Goal: Complete application form

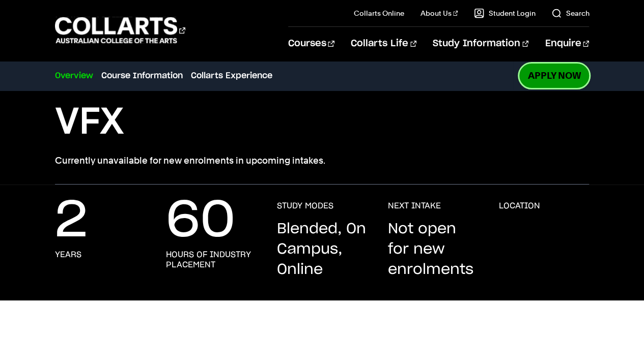
click at [560, 78] on link "Apply Now" at bounding box center [554, 76] width 70 height 24
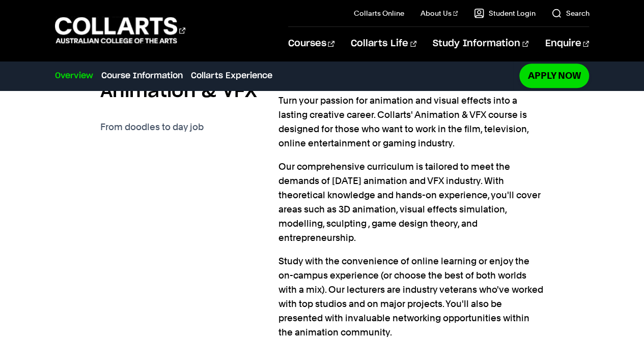
scroll to position [292, 0]
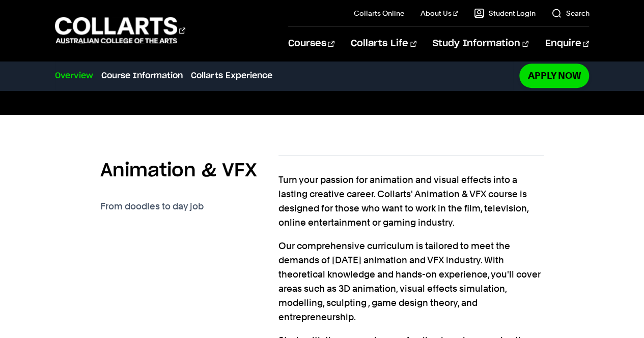
click at [182, 177] on h2 "Animation & VFX" at bounding box center [178, 171] width 157 height 22
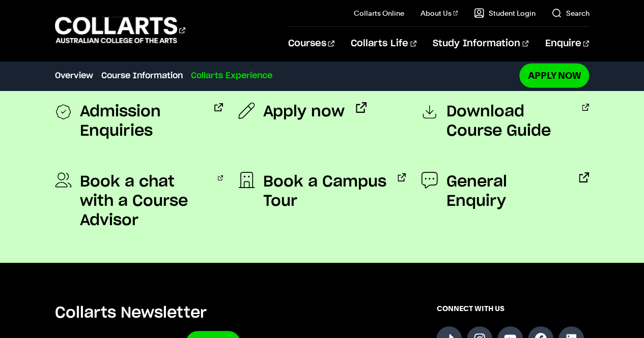
scroll to position [1284, 0]
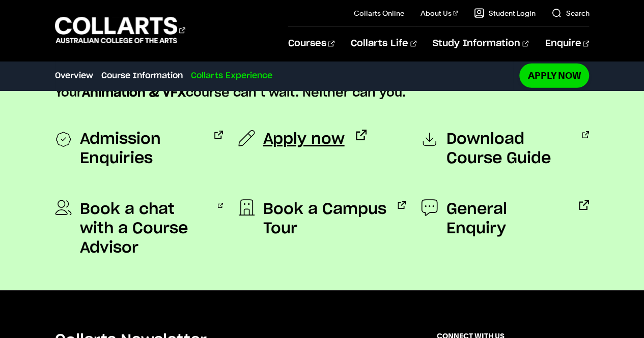
click at [304, 139] on span "Apply now" at bounding box center [303, 139] width 81 height 19
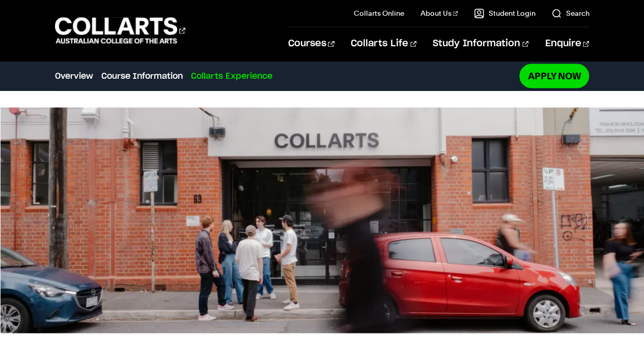
scroll to position [891, 0]
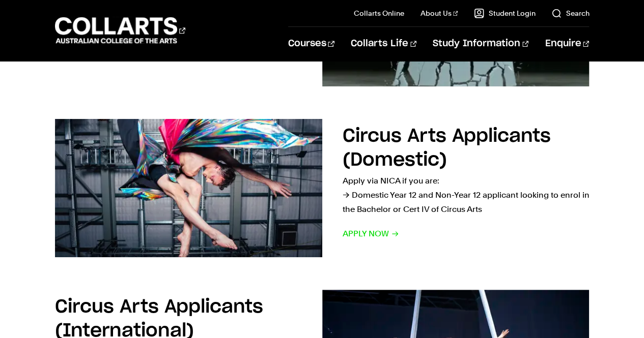
scroll to position [479, 0]
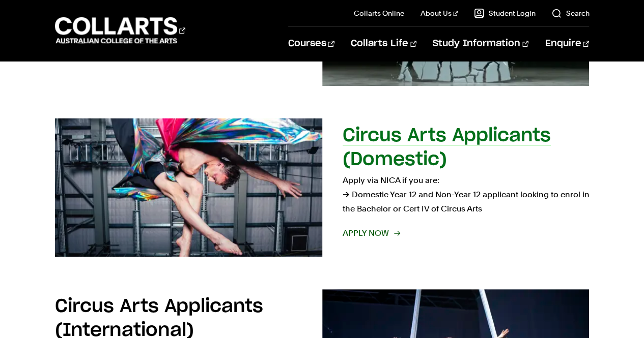
click at [314, 240] on img at bounding box center [188, 187] width 294 height 152
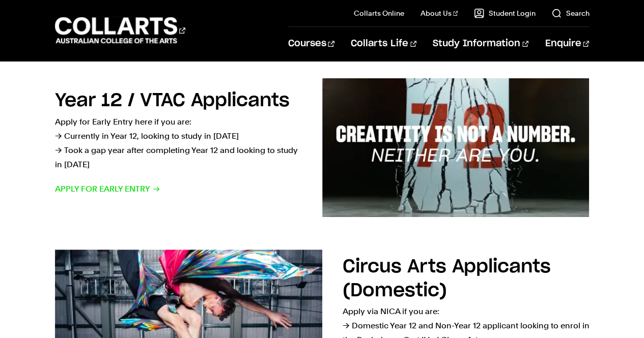
scroll to position [347, 0]
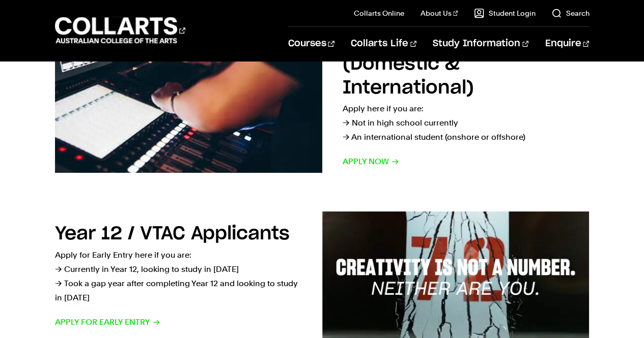
scroll to position [214, 0]
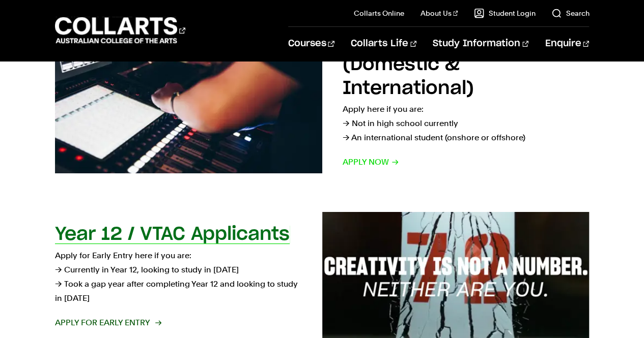
click at [196, 238] on h2 "Year 12 / VTAC Applicants" at bounding box center [172, 234] width 235 height 18
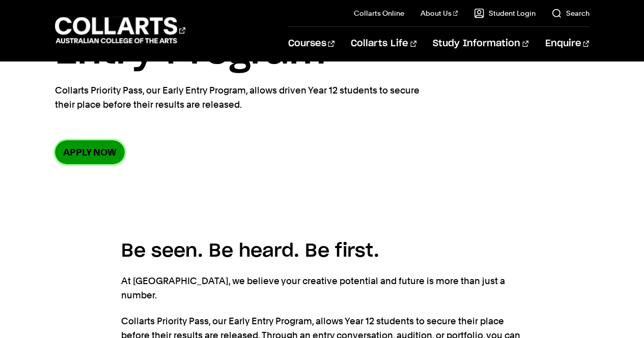
click at [105, 149] on link "Apply now" at bounding box center [90, 152] width 70 height 24
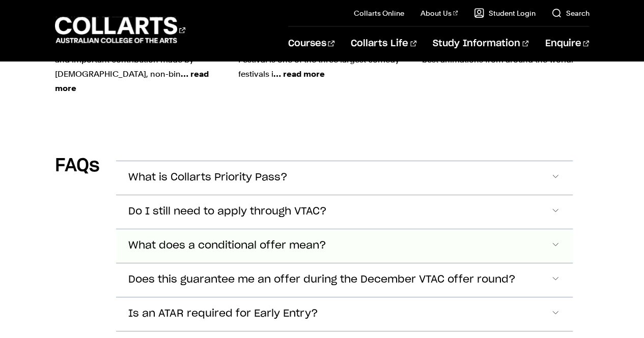
scroll to position [3027, 0]
